Goal: Information Seeking & Learning: Learn about a topic

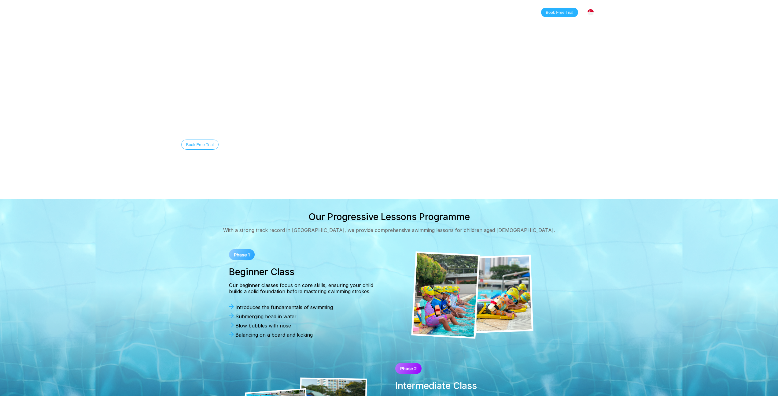
click at [240, 14] on link "Classes" at bounding box center [243, 12] width 30 height 6
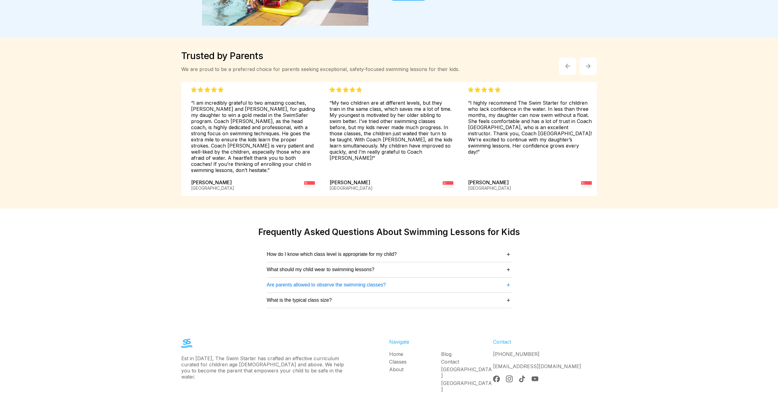
scroll to position [1404, 0]
click at [335, 267] on span "What should my child wear to swimming lessons?" at bounding box center [321, 270] width 108 height 6
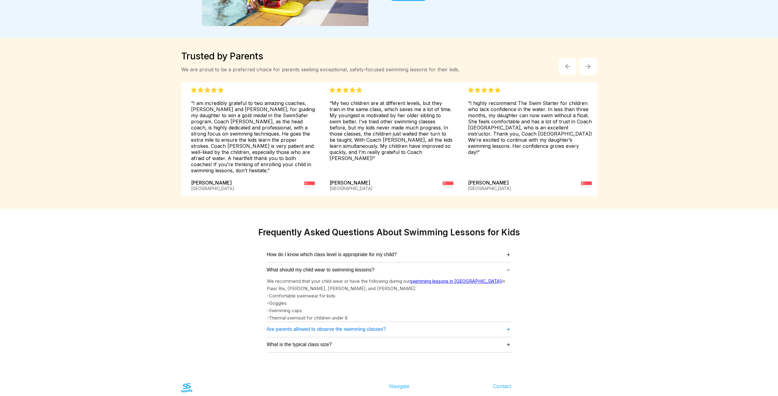
click at [328, 326] on span "Are parents allowed to observe the swimming classes?" at bounding box center [326, 329] width 119 height 6
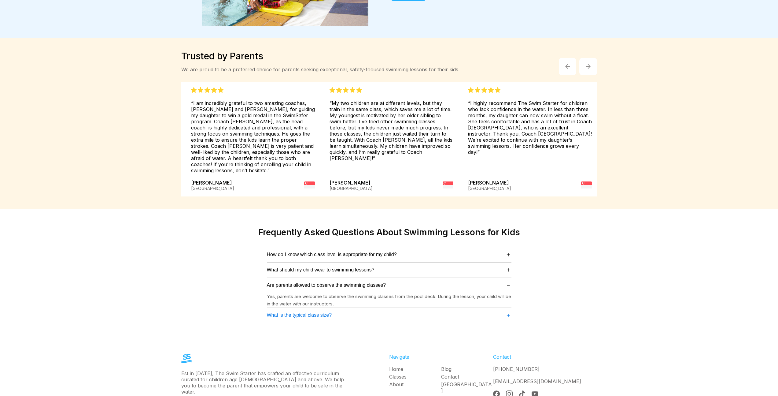
click at [317, 312] on span "What is the typical class size?" at bounding box center [299, 315] width 65 height 6
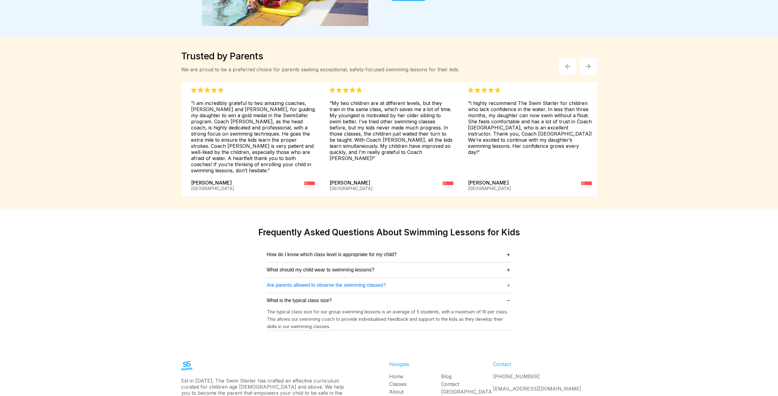
click at [331, 282] on span "Are parents allowed to observe the swimming classes?" at bounding box center [326, 285] width 119 height 6
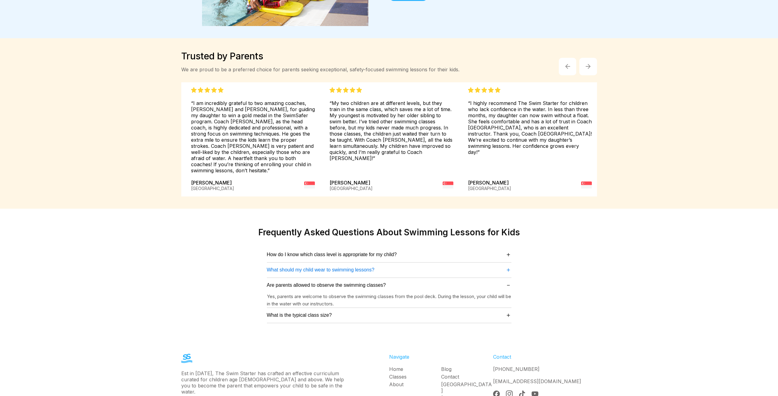
click at [329, 267] on span "What should my child wear to swimming lessons?" at bounding box center [321, 270] width 108 height 6
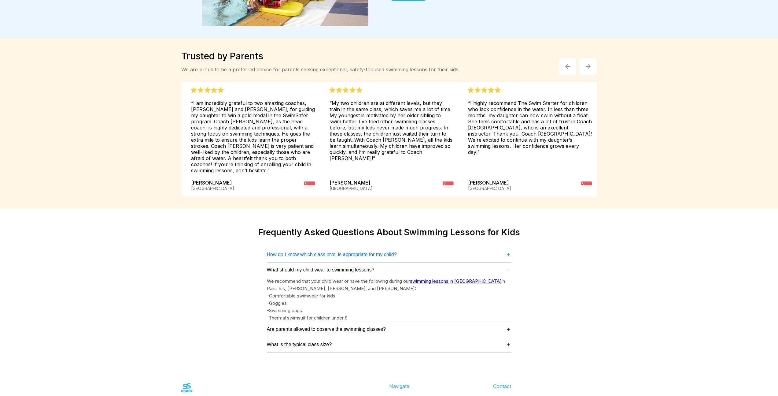
click at [338, 252] on span "How do I know which class level is appropriate for my child?" at bounding box center [332, 255] width 130 height 6
